Goal: Task Accomplishment & Management: Manage account settings

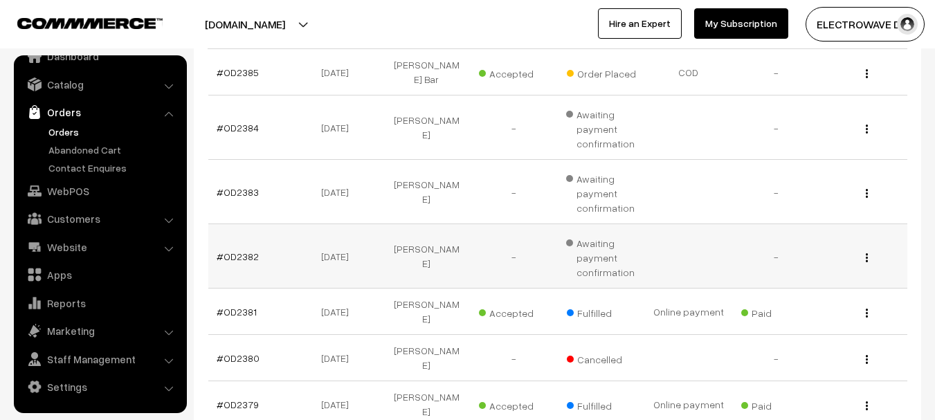
scroll to position [277, 0]
click at [55, 127] on link "Orders" at bounding box center [113, 132] width 137 height 15
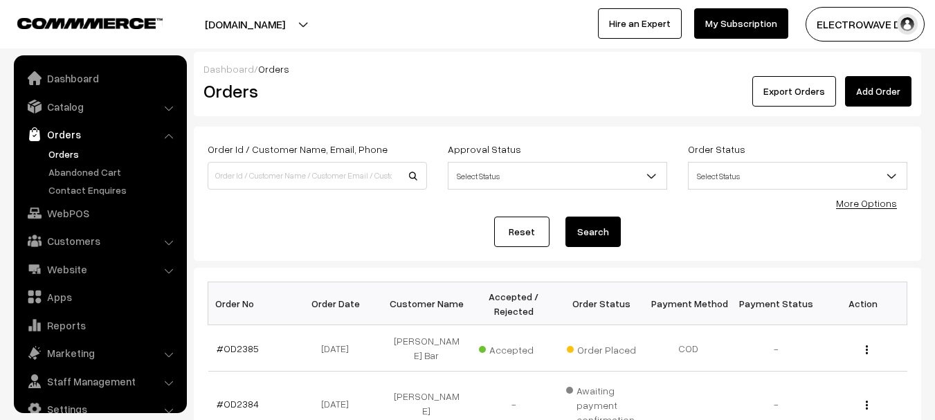
scroll to position [22, 0]
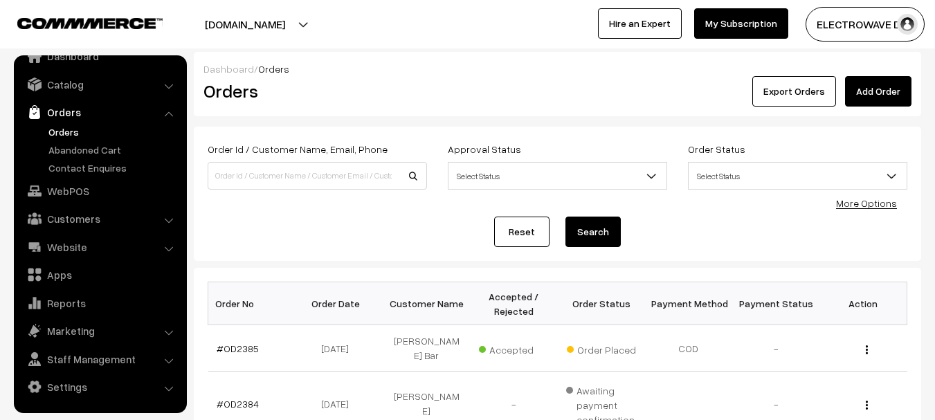
drag, startPoint x: 64, startPoint y: 124, endPoint x: 140, endPoint y: 158, distance: 82.7
click at [66, 125] on link "Orders" at bounding box center [113, 132] width 137 height 15
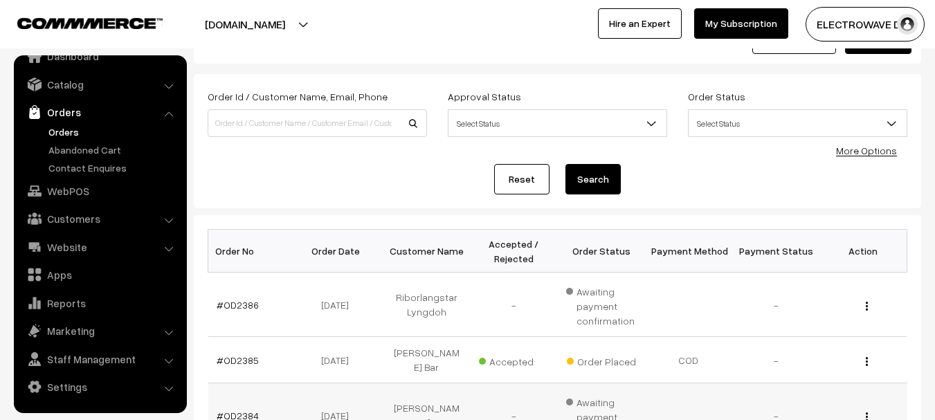
scroll to position [138, 0]
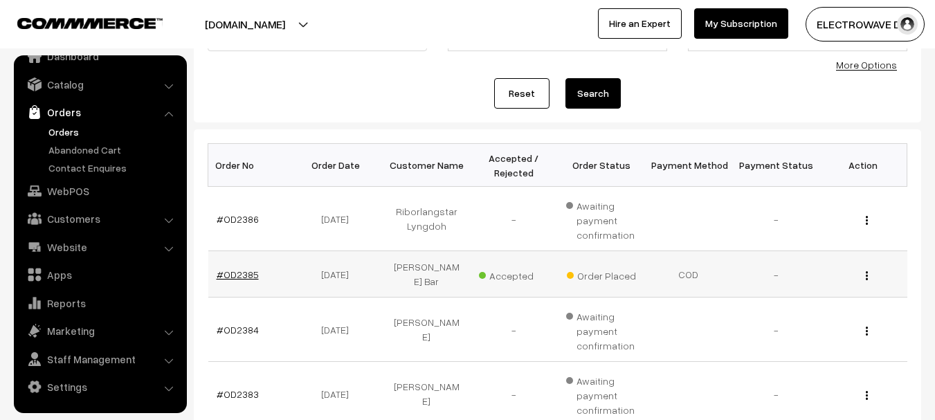
click at [246, 268] on link "#OD2385" at bounding box center [238, 274] width 42 height 12
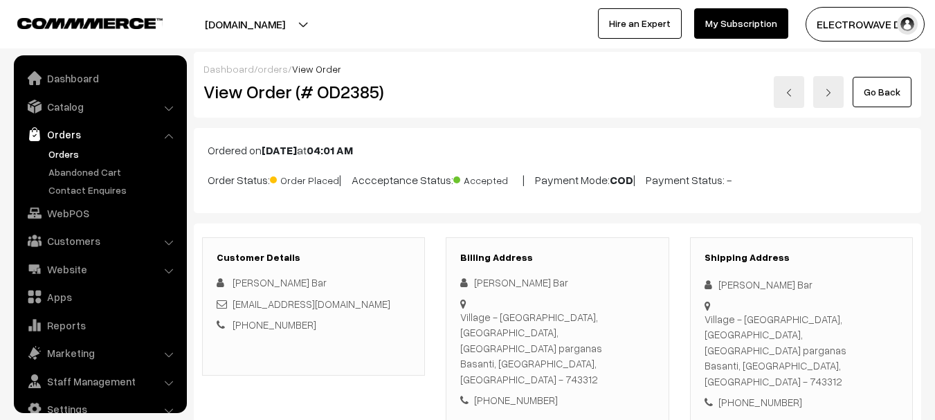
scroll to position [22, 0]
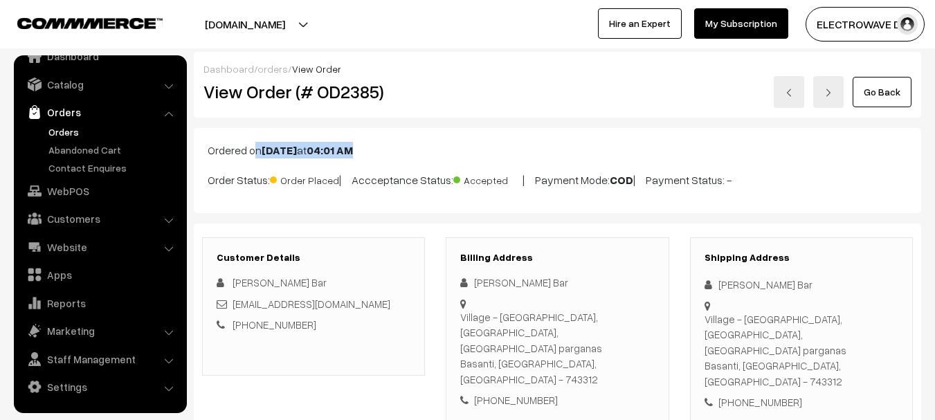
copy p "Ordered on [DATE] 04:01 AM"
drag, startPoint x: 206, startPoint y: 152, endPoint x: 414, endPoint y: 152, distance: 208.3
click at [414, 152] on div "Ordered on [DATE] 04:01 AM Order Status: Order Placed | Accceptance Status: Acc…" at bounding box center [557, 170] width 727 height 85
